Goal: Navigation & Orientation: Find specific page/section

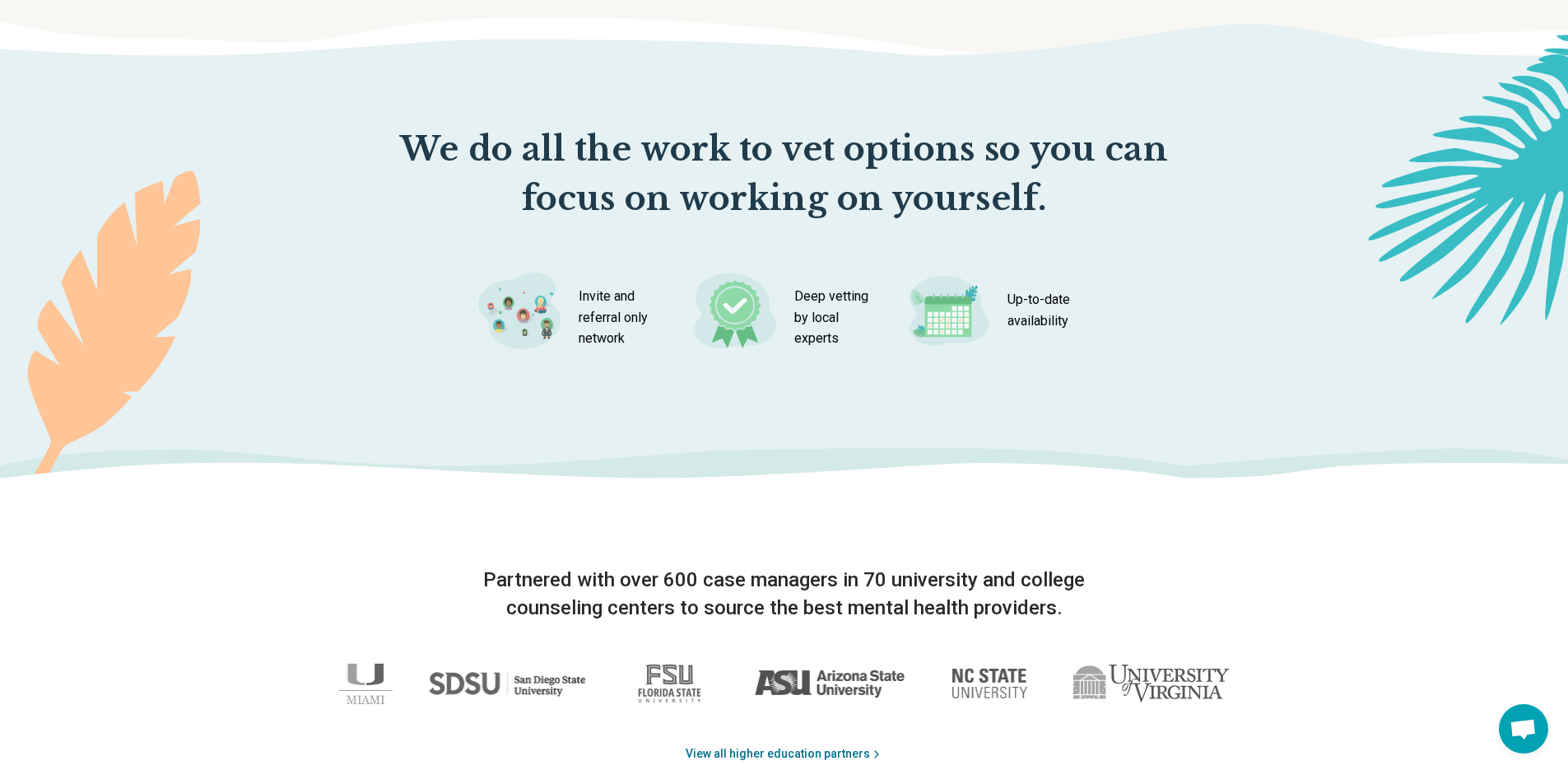
scroll to position [2387, 0]
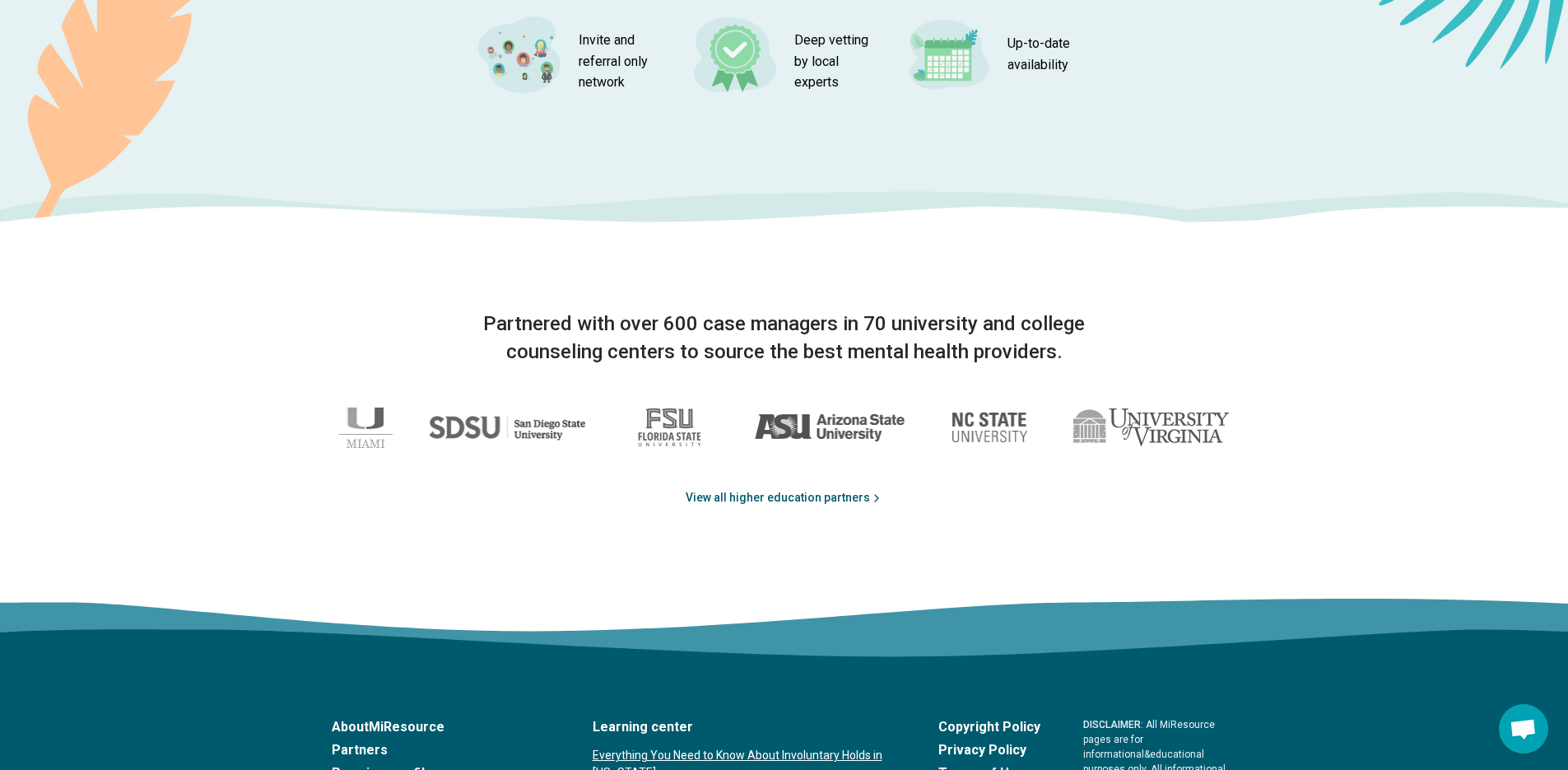
click at [740, 494] on link "View all higher education partners" at bounding box center [784, 497] width 197 height 17
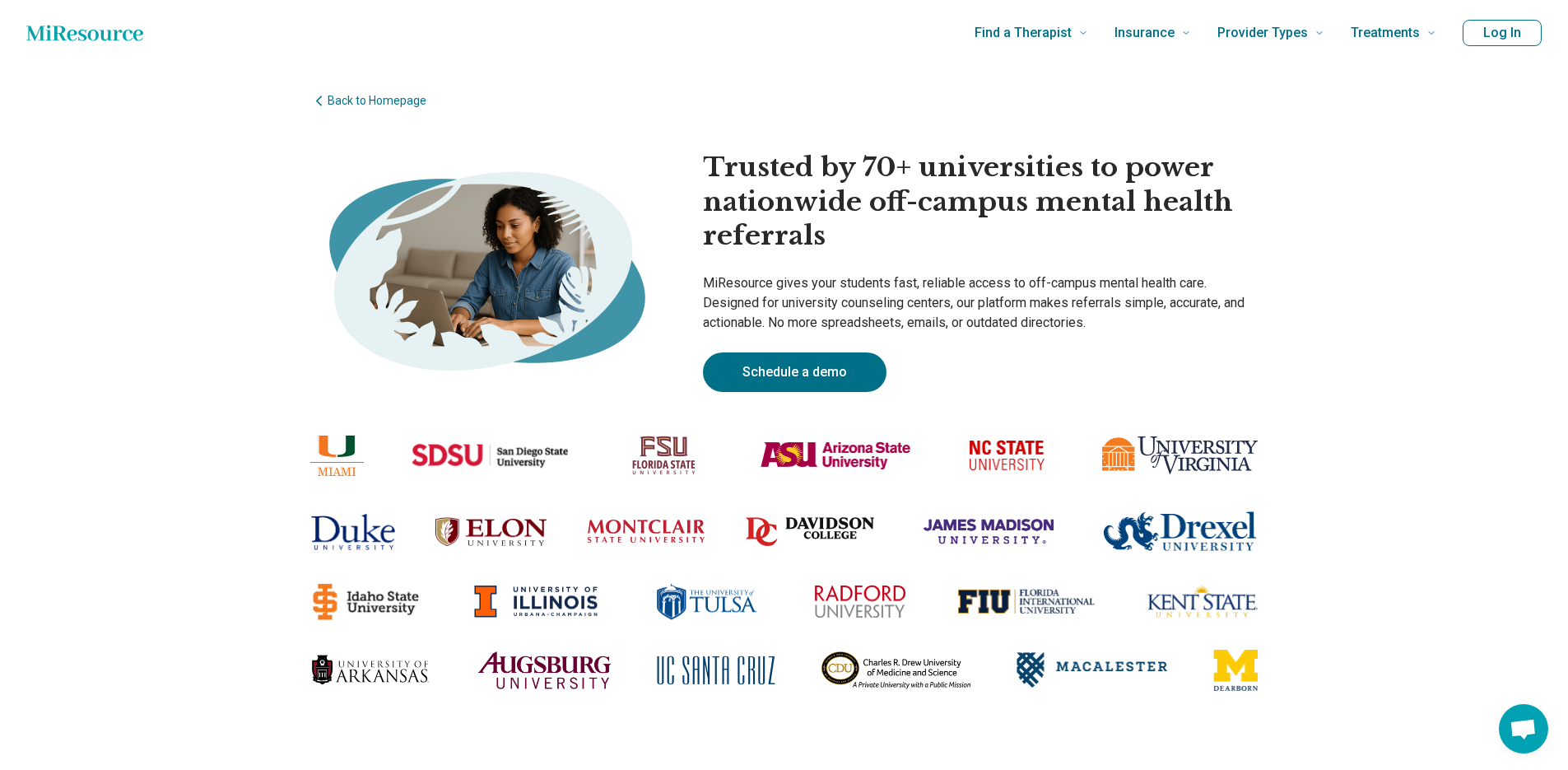
click at [89, 36] on icon "Home page" at bounding box center [85, 33] width 117 height 33
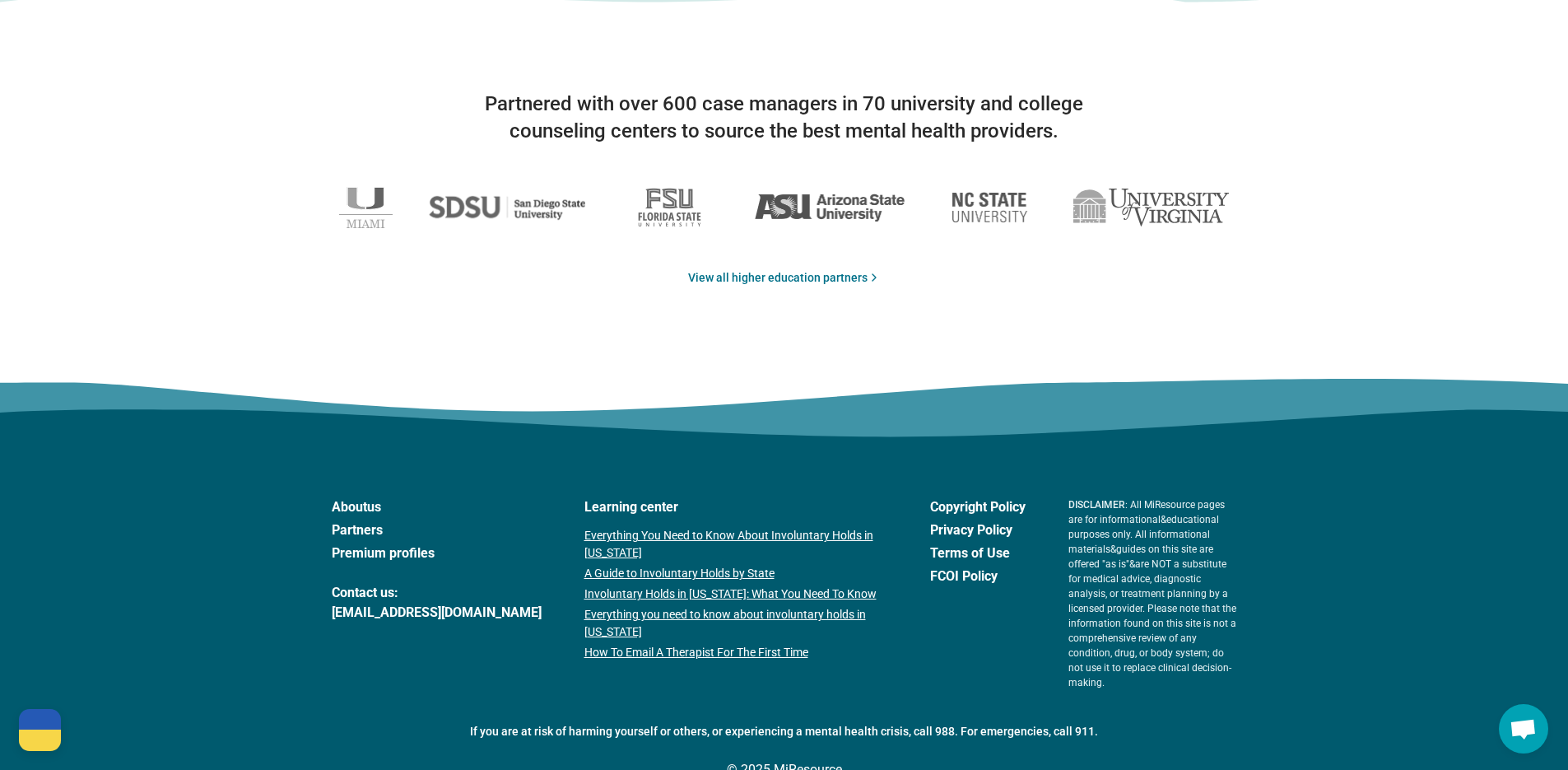
scroll to position [2674, 0]
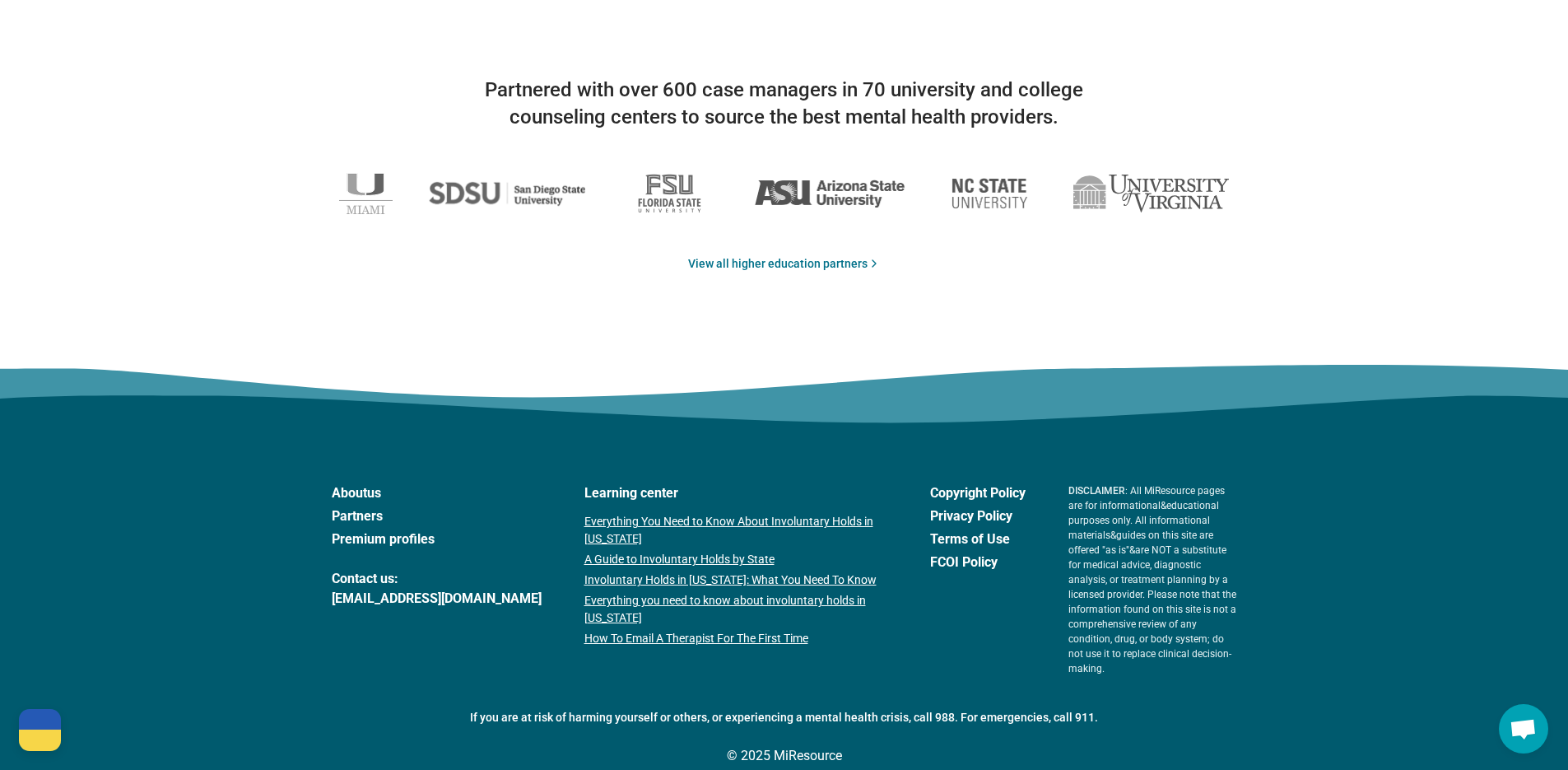
click at [363, 516] on link "Partners" at bounding box center [437, 516] width 210 height 20
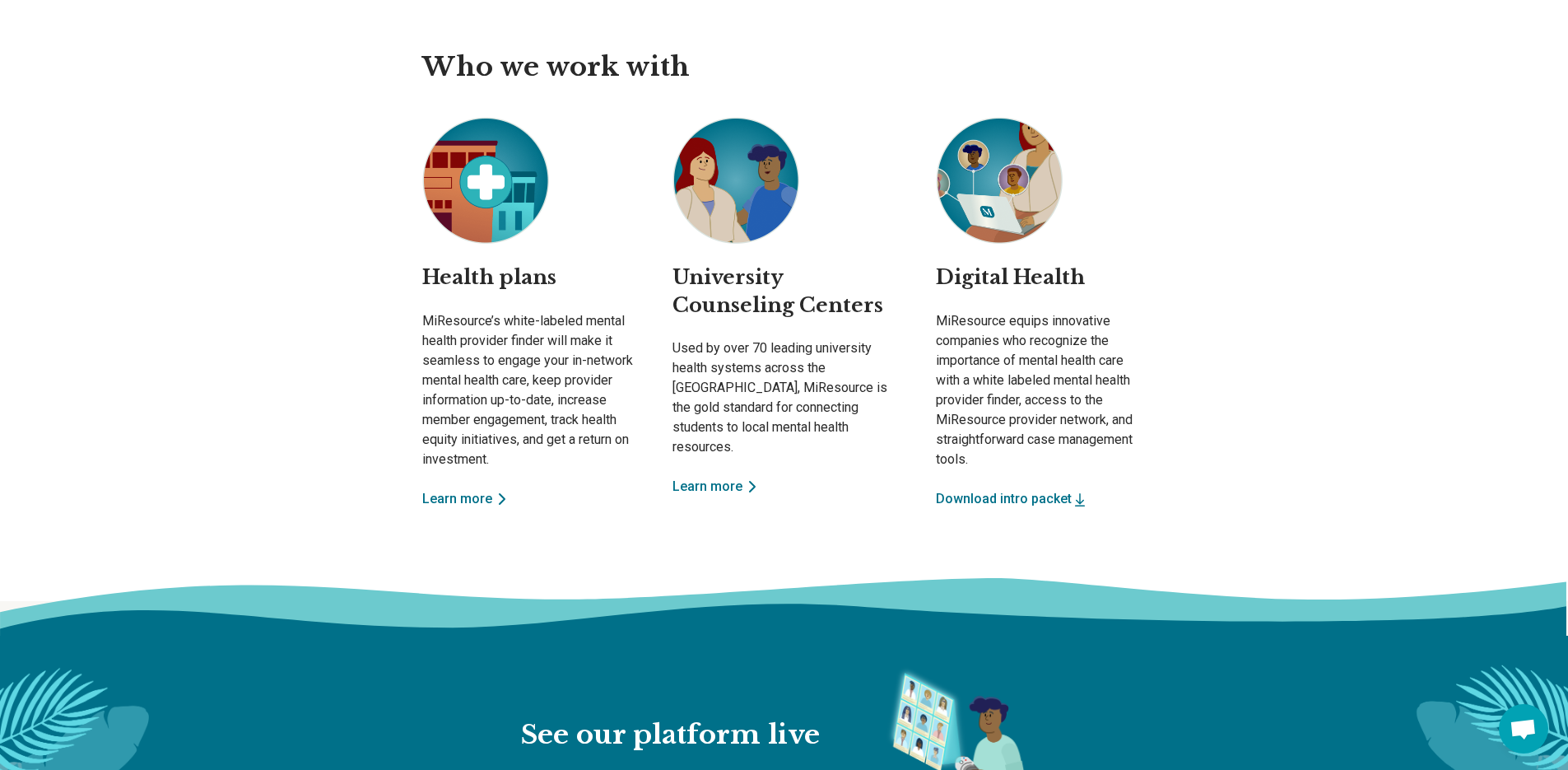
scroll to position [741, 0]
